Goal: Task Accomplishment & Management: Complete application form

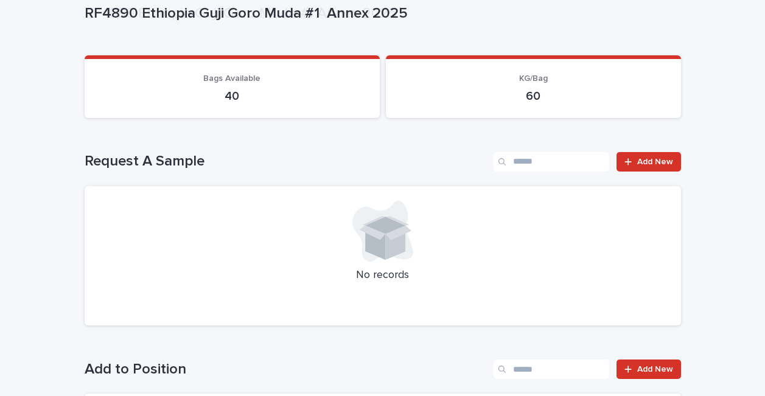
scroll to position [314, 0]
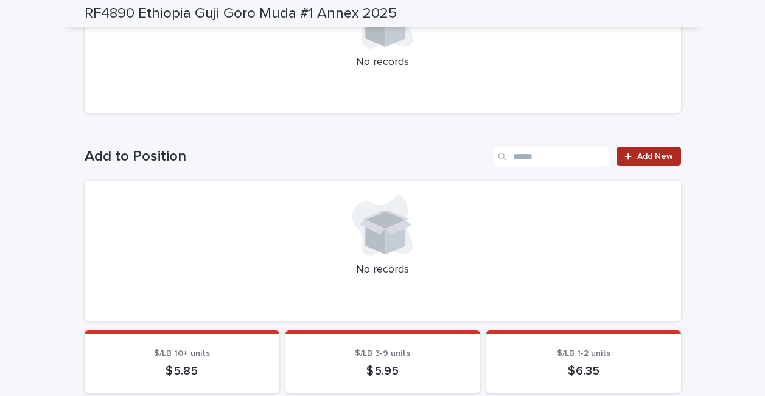
click at [636, 159] on link "Add New" at bounding box center [648, 156] width 64 height 19
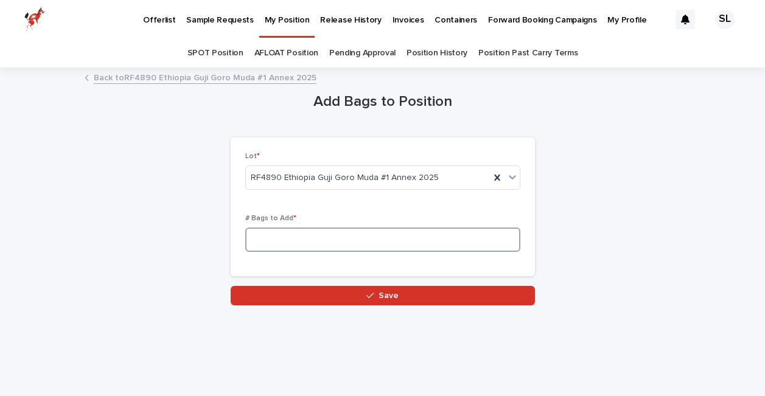
click at [316, 235] on input at bounding box center [382, 240] width 275 height 24
click at [163, 229] on div "Add Bags to Position Loading... Saving… Loading... Saving… Loading... Saving… L…" at bounding box center [383, 187] width 596 height 237
click at [436, 57] on link "Position History" at bounding box center [436, 53] width 61 height 29
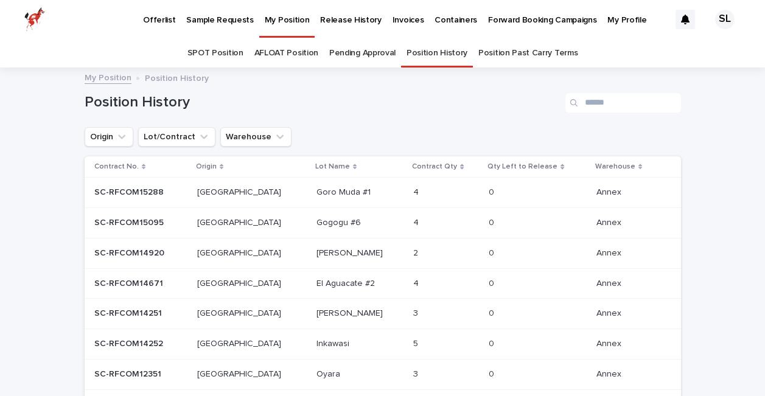
click at [316, 191] on p "Goro Muda #1" at bounding box center [344, 191] width 57 height 13
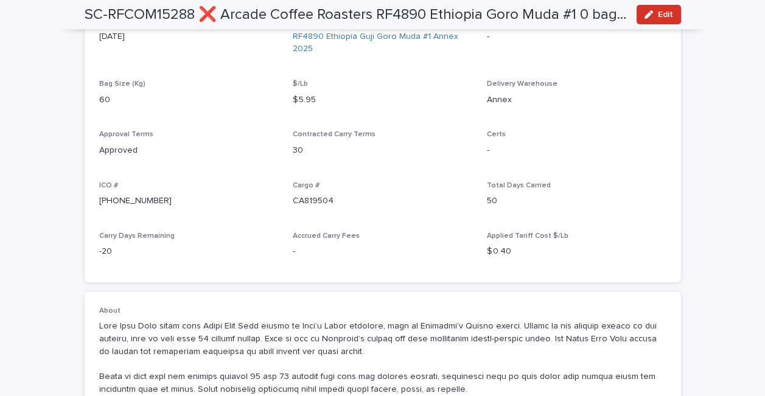
scroll to position [365, 0]
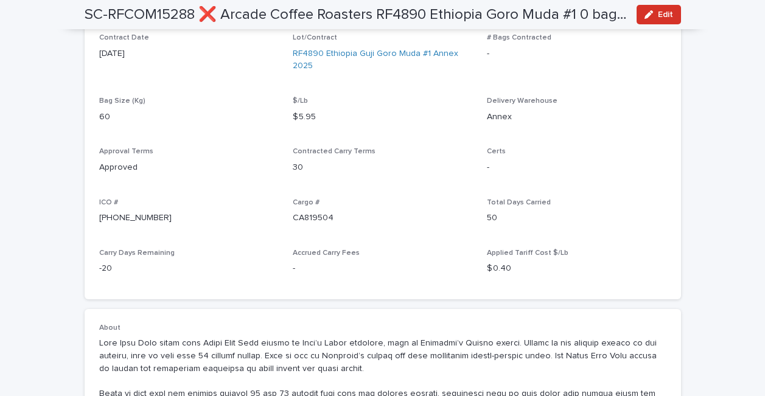
click at [111, 216] on p "[PHONE_NUMBER]" at bounding box center [189, 218] width 180 height 13
click at [246, 219] on p "[PHONE_NUMBER]" at bounding box center [189, 218] width 180 height 13
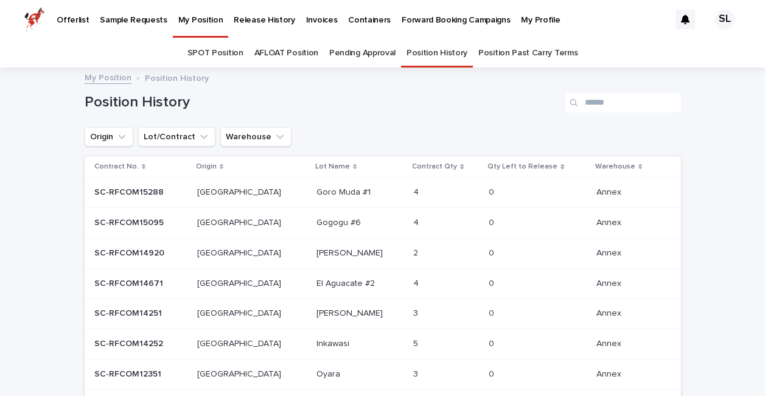
scroll to position [39, 0]
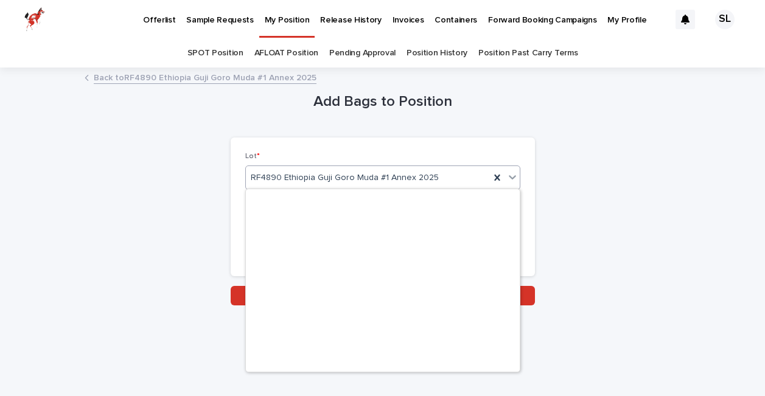
click at [416, 186] on div "RF4890 Ethiopia Guji Goro Muda #1 Annex 2025" at bounding box center [382, 178] width 275 height 24
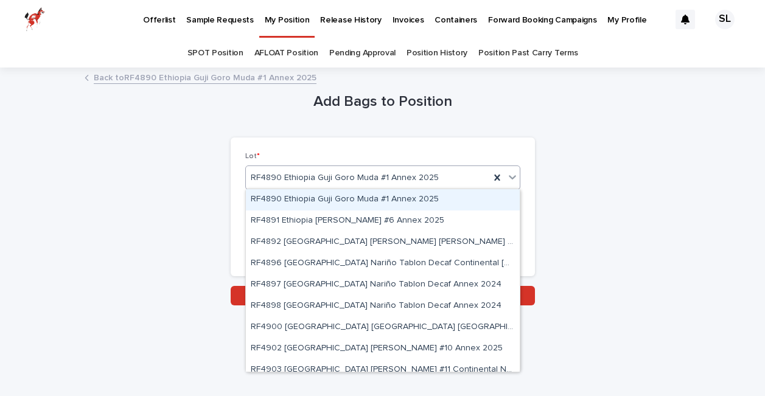
click at [297, 195] on div "RF4890 Ethiopia Guji Goro Muda #1 Annex 2025" at bounding box center [383, 199] width 274 height 21
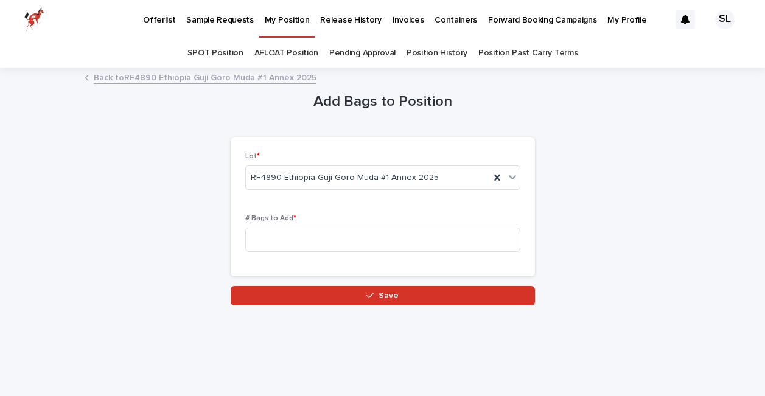
click at [122, 74] on link "Back to RF4890 Ethiopia Guji Goro Muda #1 Annex 2025" at bounding box center [205, 77] width 223 height 14
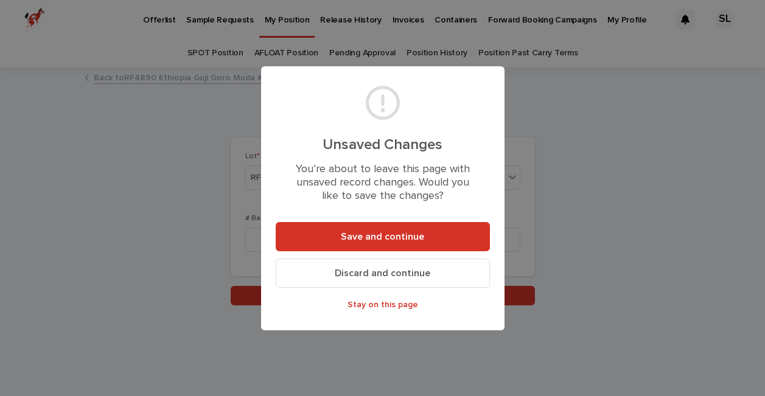
click at [381, 270] on span "Discard and continue" at bounding box center [383, 273] width 96 height 10
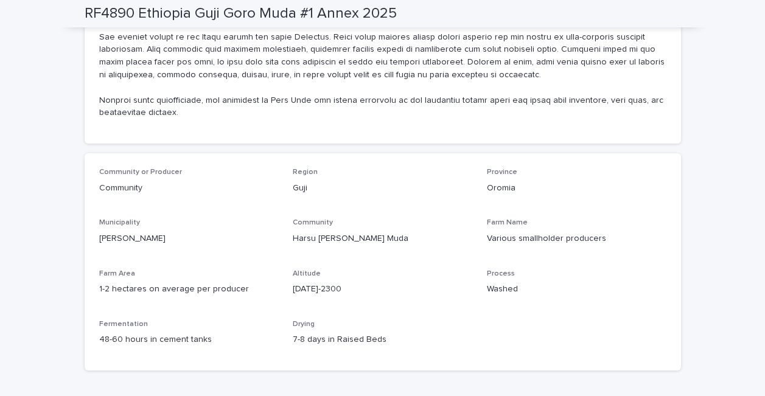
scroll to position [1128, 0]
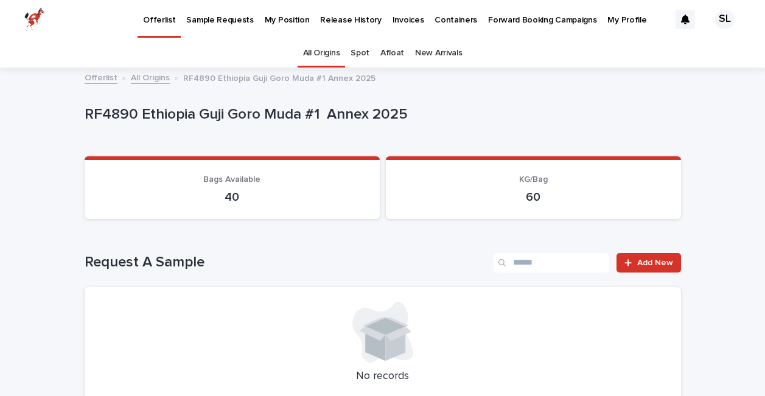
scroll to position [0, 0]
click at [347, 17] on p "Release History" at bounding box center [350, 13] width 61 height 26
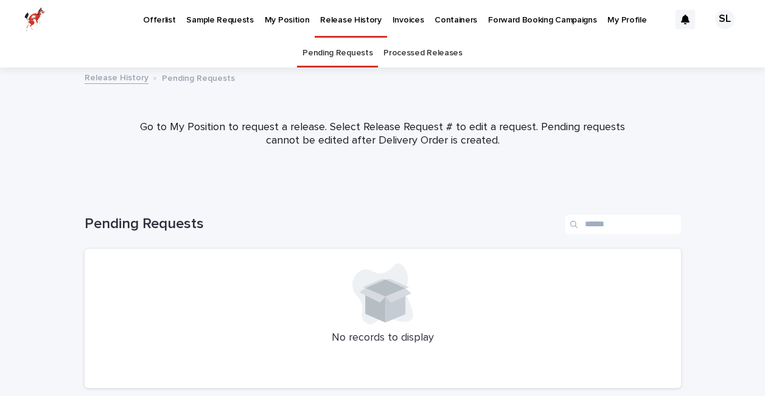
click at [287, 15] on p "My Position" at bounding box center [287, 13] width 45 height 26
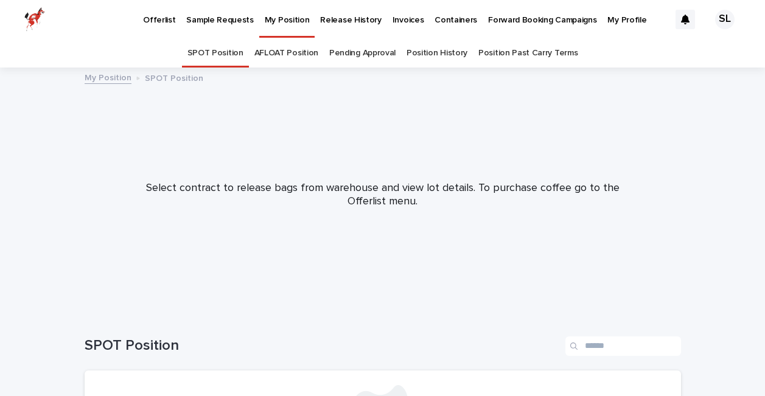
click at [445, 52] on link "Position History" at bounding box center [436, 53] width 61 height 29
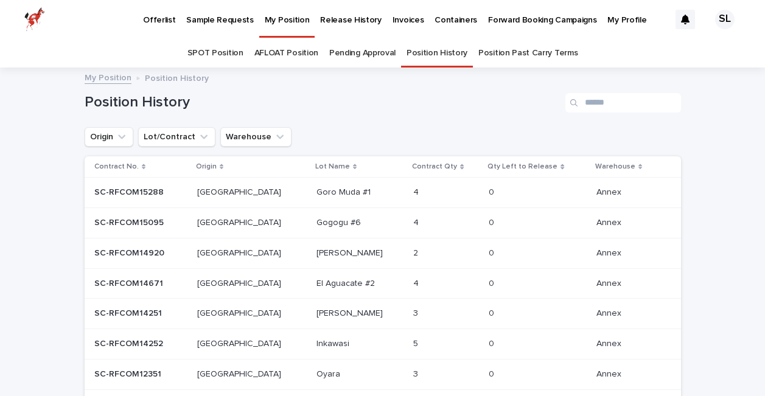
click at [316, 188] on p "Goro Muda #1" at bounding box center [344, 191] width 57 height 13
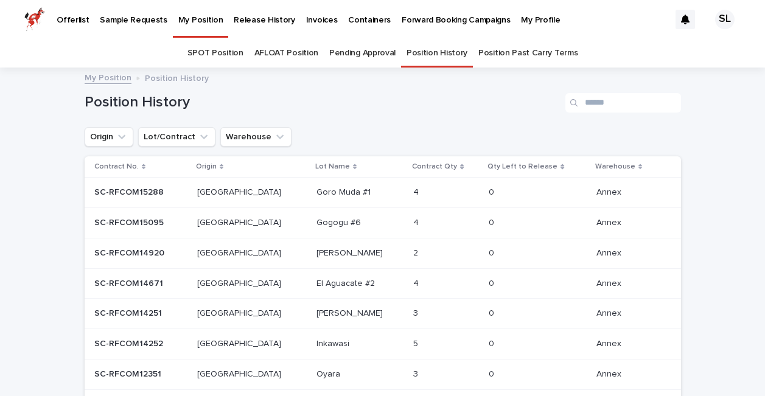
scroll to position [39, 0]
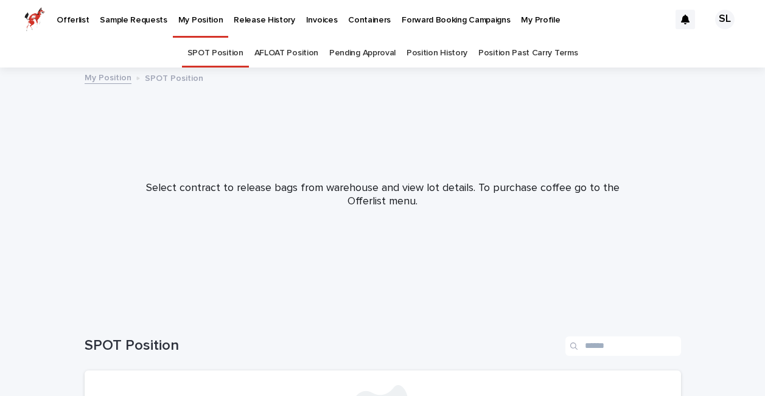
scroll to position [39, 0]
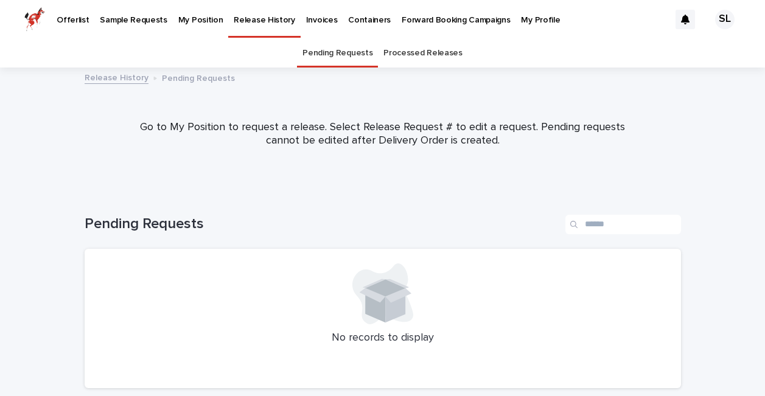
scroll to position [39, 0]
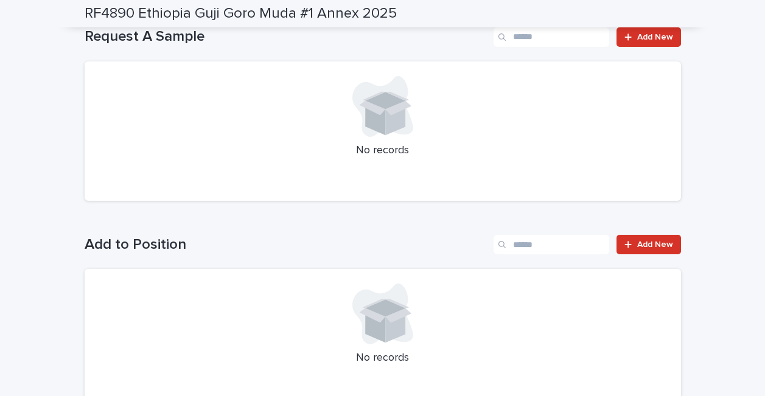
scroll to position [220, 0]
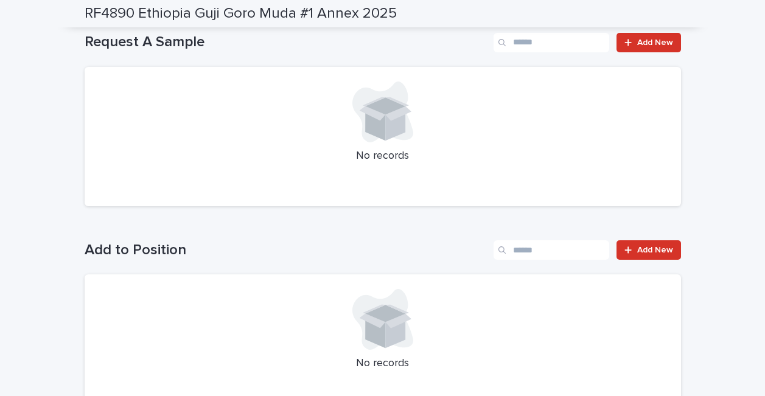
click at [636, 260] on div "Add to Position Add New No records" at bounding box center [383, 327] width 596 height 174
click at [638, 254] on link "Add New" at bounding box center [648, 249] width 64 height 19
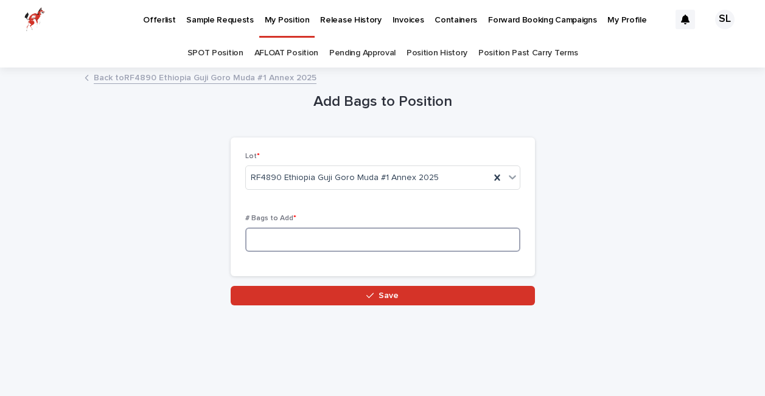
click at [383, 235] on input at bounding box center [382, 240] width 275 height 24
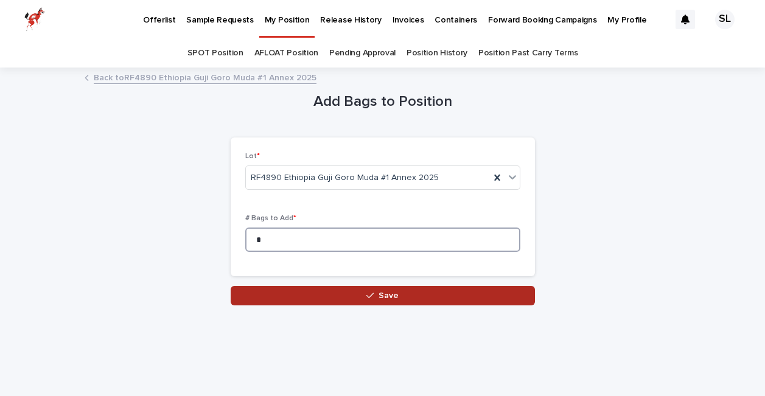
type input "*"
click at [373, 297] on icon "button" at bounding box center [369, 295] width 7 height 9
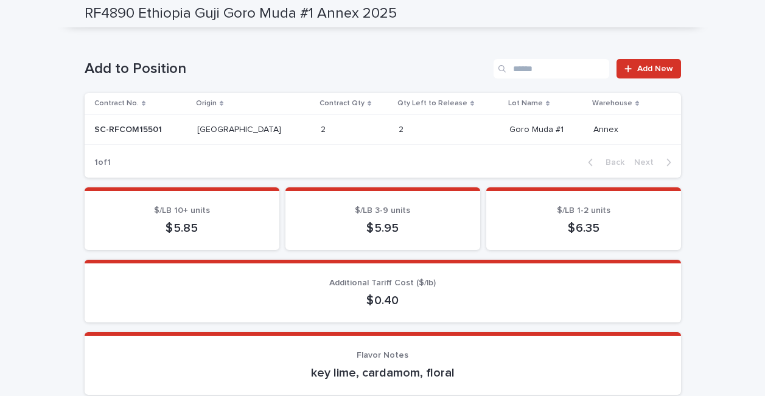
scroll to position [375, 0]
